Goal: Information Seeking & Learning: Learn about a topic

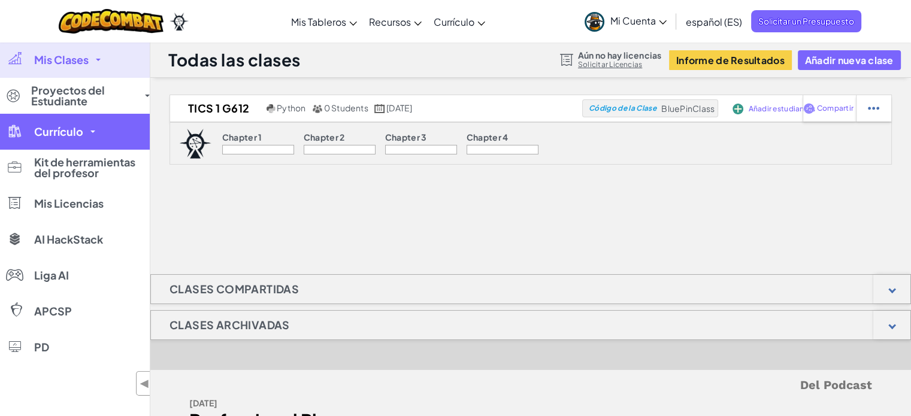
click at [84, 120] on link "Currículo" at bounding box center [75, 132] width 150 height 36
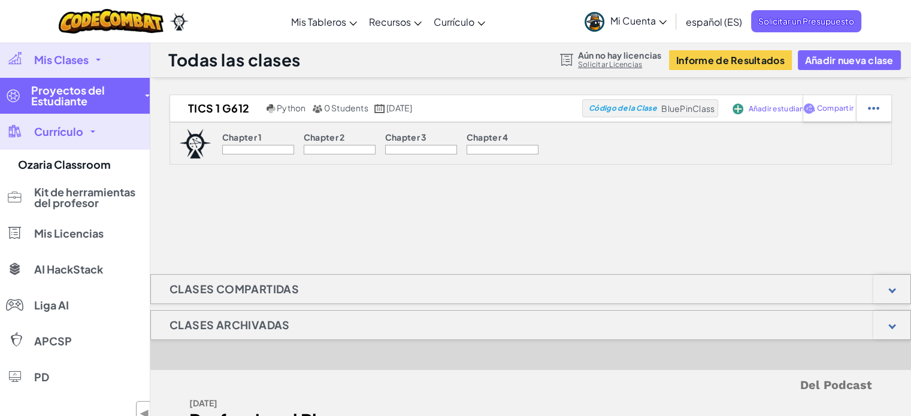
click at [81, 98] on span "Proyectos del Estudiante" at bounding box center [84, 96] width 107 height 22
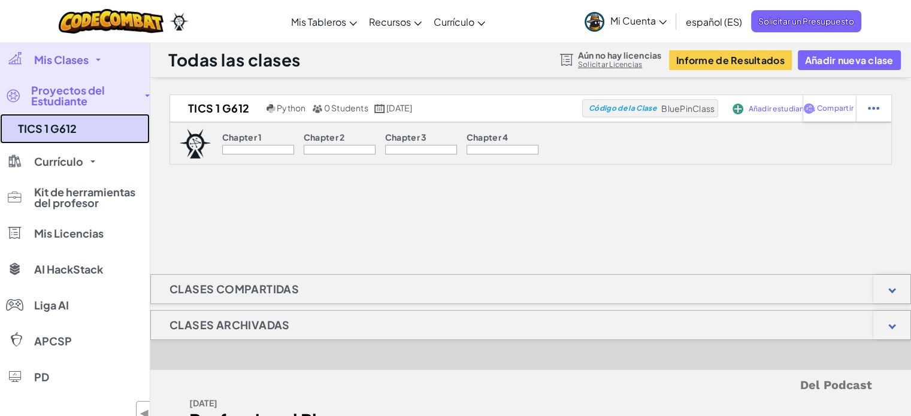
click at [61, 126] on link "TICS 1 G612" at bounding box center [75, 129] width 150 height 30
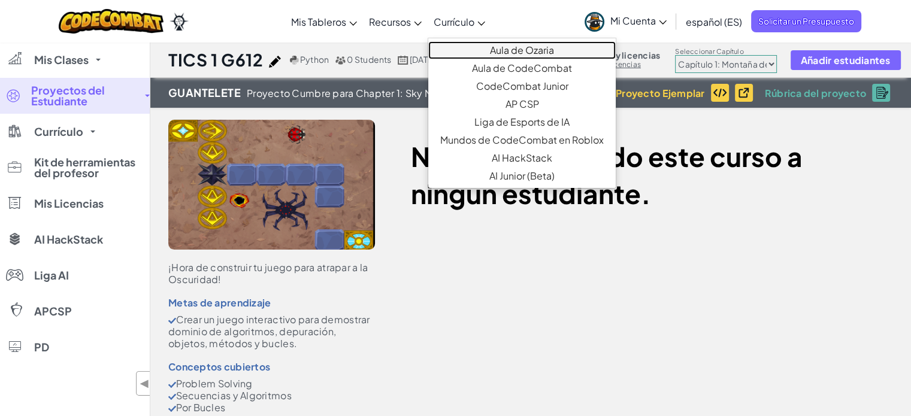
click at [488, 50] on link "Aula de Ozaria" at bounding box center [522, 50] width 188 height 18
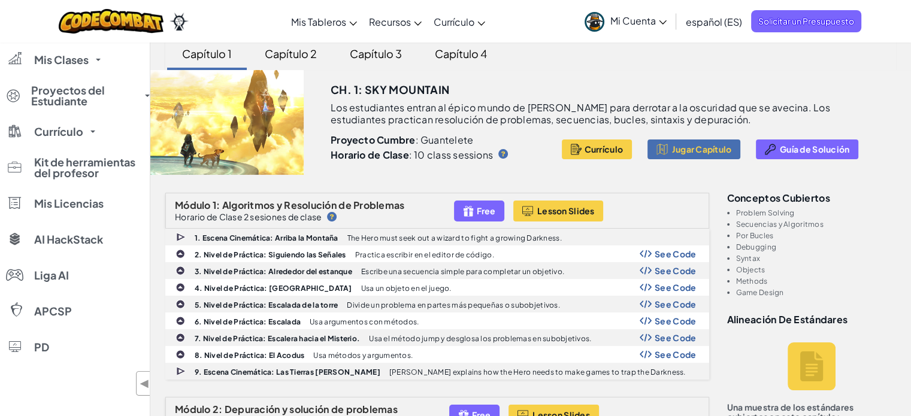
scroll to position [110, 0]
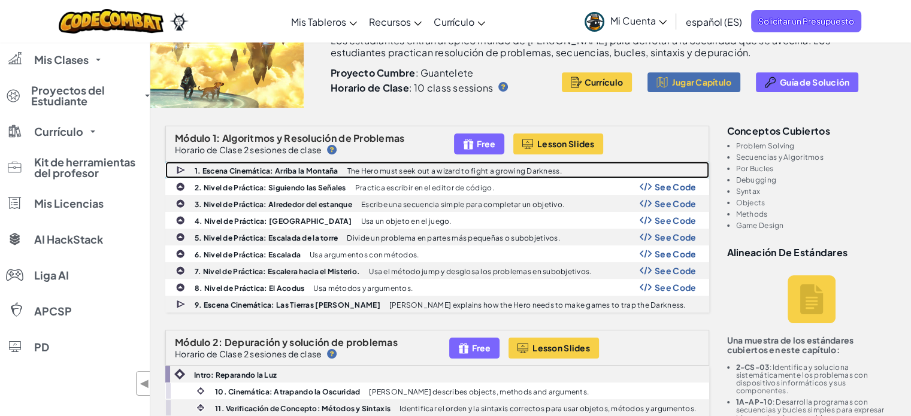
click at [182, 170] on img at bounding box center [181, 170] width 11 height 11
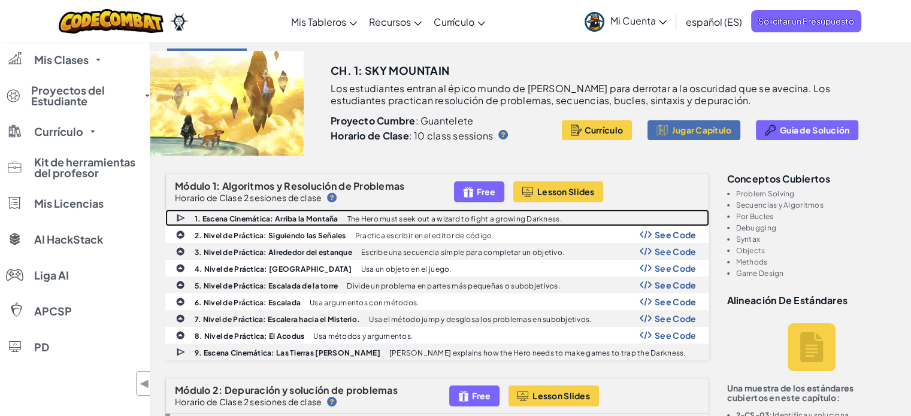
scroll to position [64, 0]
